Goal: Task Accomplishment & Management: Use online tool/utility

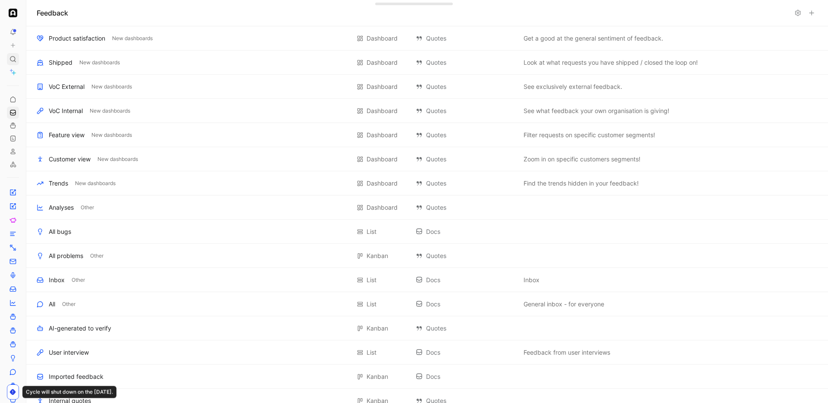
click at [14, 62] on icon at bounding box center [12, 59] width 7 height 7
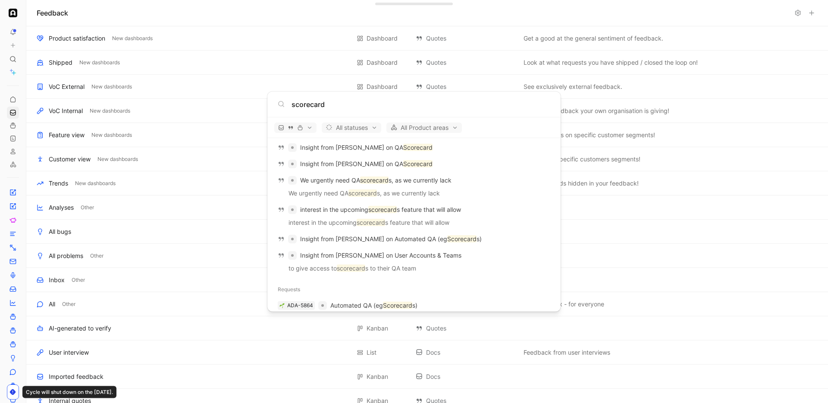
scroll to position [462, 0]
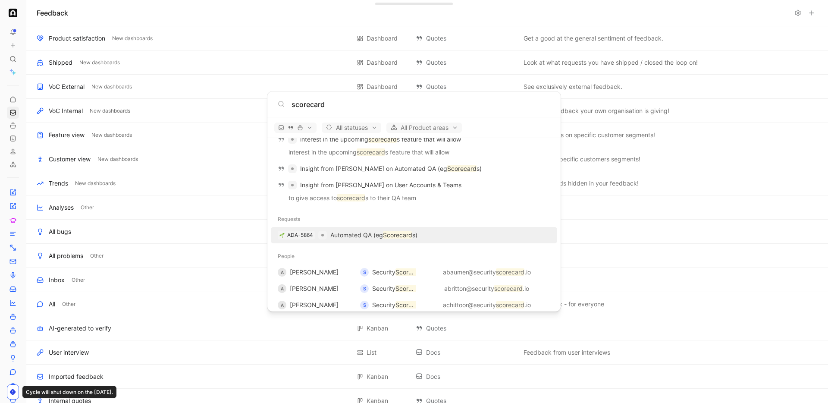
type input "scorecard"
click at [371, 233] on p "Automated QA (eg Scorecard s)" at bounding box center [373, 235] width 87 height 10
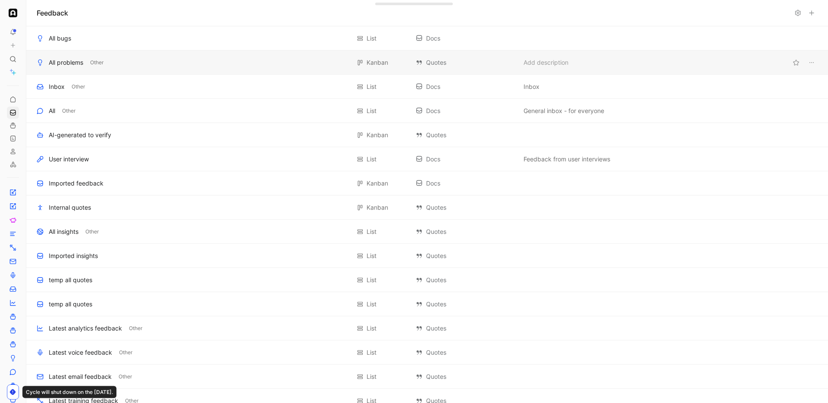
scroll to position [298, 0]
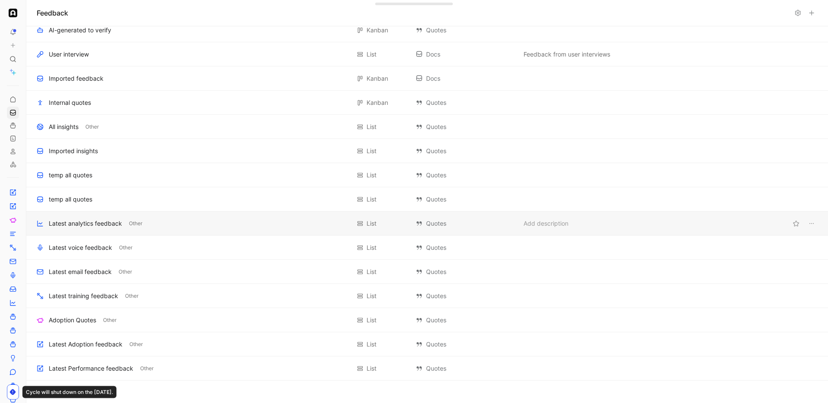
click at [97, 224] on div "Latest analytics feedback" at bounding box center [85, 223] width 73 height 10
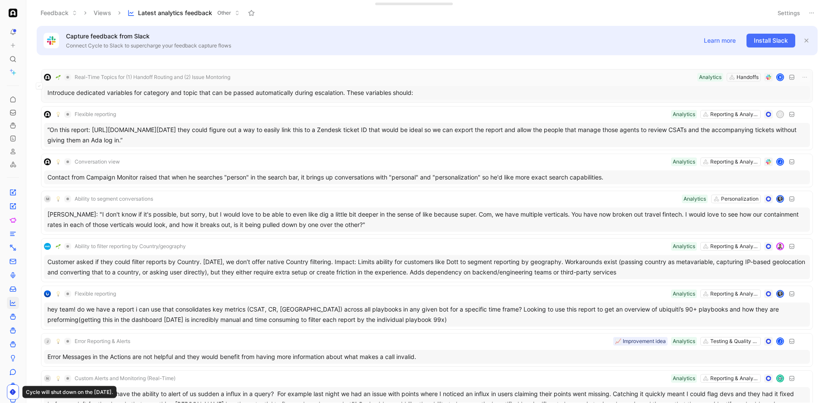
click at [163, 90] on div "Introduce dedicated variables for category and topic that can be passed automat…" at bounding box center [426, 93] width 765 height 14
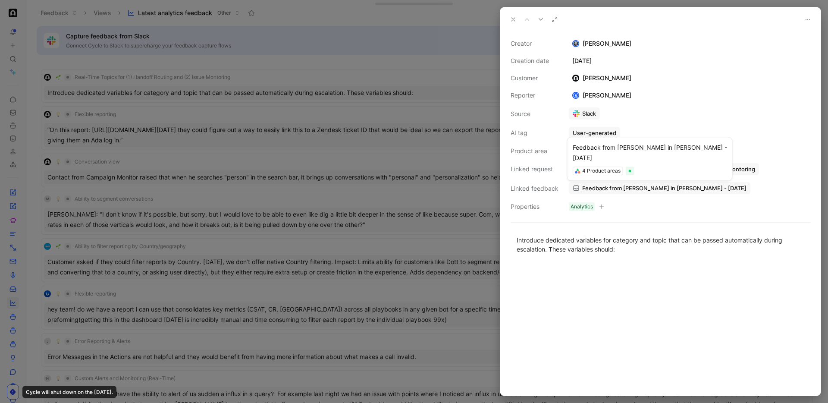
click at [614, 169] on div "4 Product areas" at bounding box center [601, 170] width 38 height 9
click at [677, 156] on div "Feedback from [PERSON_NAME] in [PERSON_NAME] - [DATE]" at bounding box center [649, 150] width 154 height 21
click at [555, 165] on div "Linked request" at bounding box center [534, 169] width 48 height 10
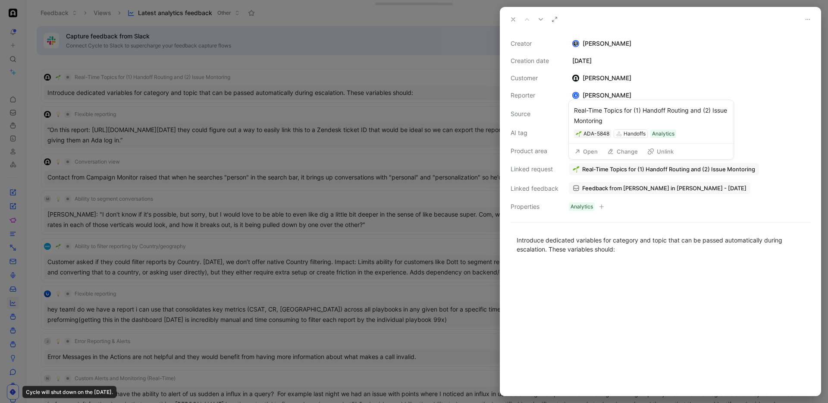
click at [596, 150] on button "Open" at bounding box center [585, 151] width 31 height 12
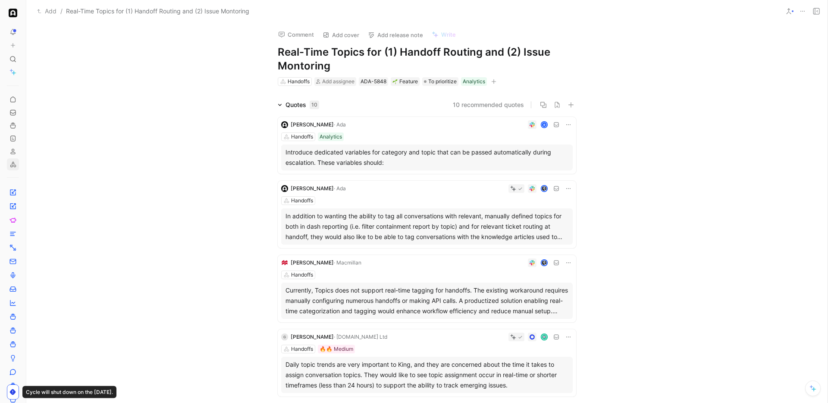
click at [13, 167] on icon at bounding box center [12, 164] width 7 height 7
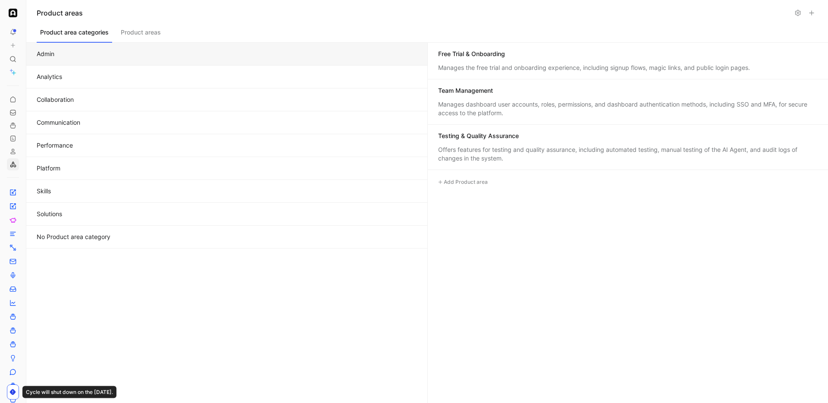
click at [121, 37] on button "Product areas" at bounding box center [140, 34] width 47 height 16
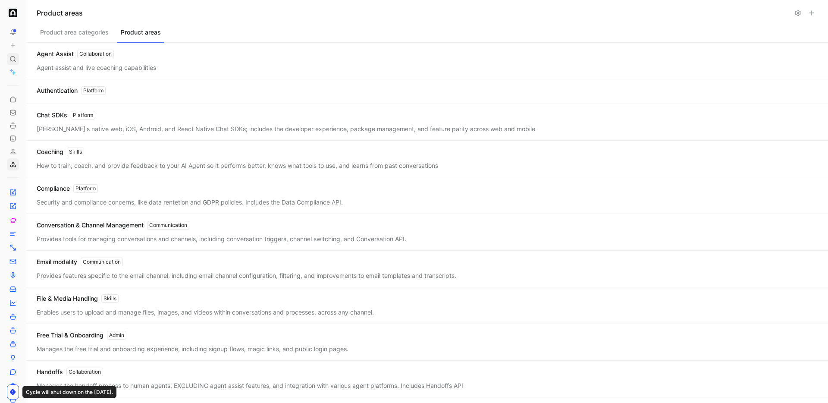
click at [12, 57] on icon at bounding box center [12, 59] width 7 height 7
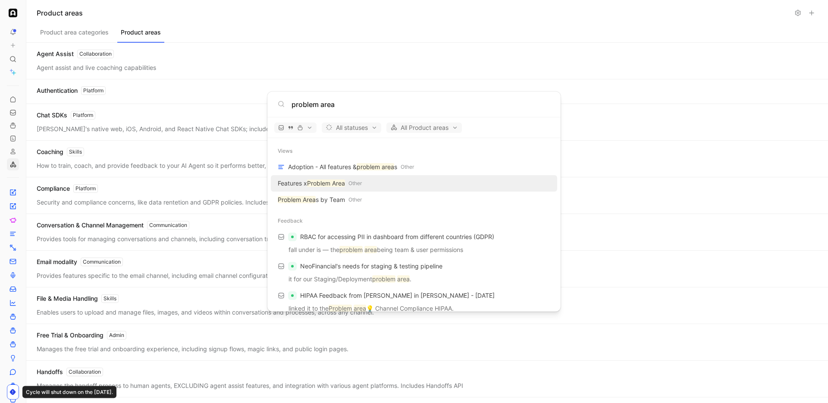
type input "problem area"
click at [356, 184] on span "Other" at bounding box center [354, 183] width 13 height 9
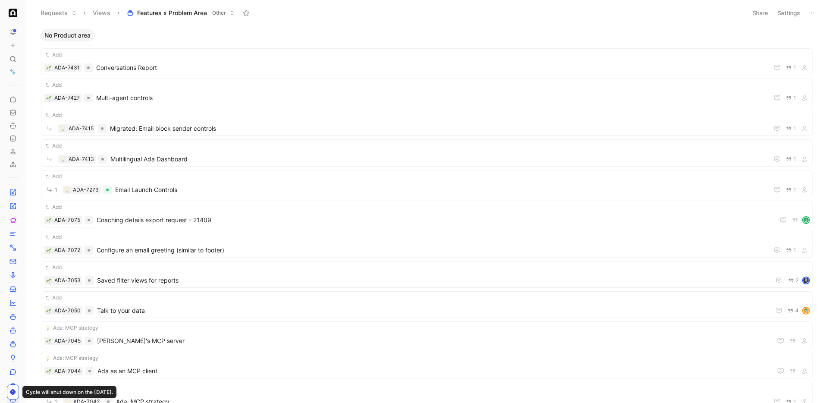
click at [809, 9] on icon at bounding box center [811, 12] width 7 height 7
click at [780, 41] on span "Export in CSV" at bounding box center [768, 43] width 39 height 7
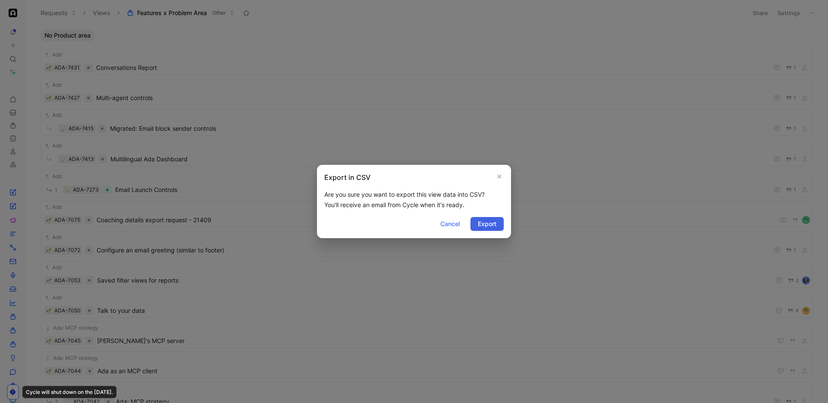
click at [493, 230] on button "Export" at bounding box center [486, 224] width 33 height 14
